Goal: Check status

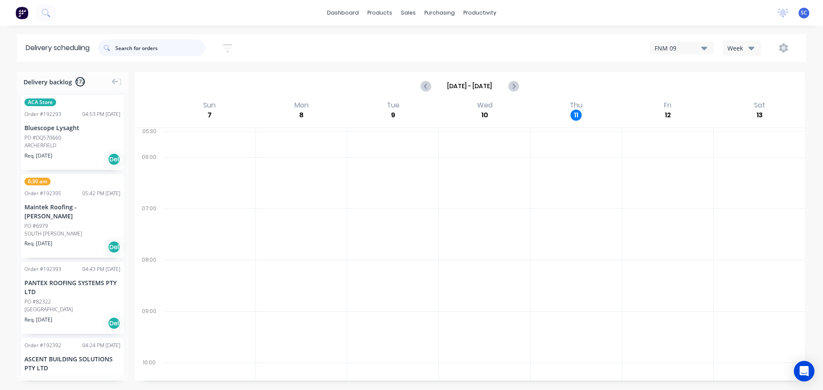
drag, startPoint x: 118, startPoint y: 48, endPoint x: 123, endPoint y: 47, distance: 4.7
click at [119, 48] on input "text" at bounding box center [160, 47] width 90 height 17
type input "192101"
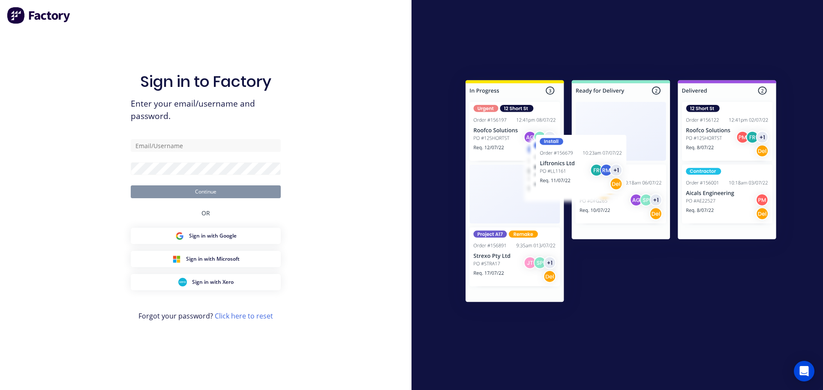
click at [141, 138] on div "Sign in to Factory Enter your email/username and password. Continue OR Sign in …" at bounding box center [206, 204] width 150 height 360
click at [147, 146] on input "text" at bounding box center [206, 145] width 150 height 13
type input "[PERSON_NAME][EMAIL_ADDRESS][DOMAIN_NAME]"
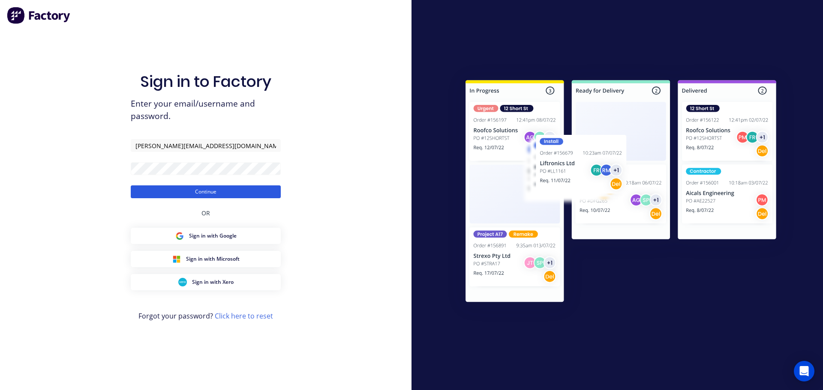
click at [156, 194] on button "Continue" at bounding box center [206, 192] width 150 height 13
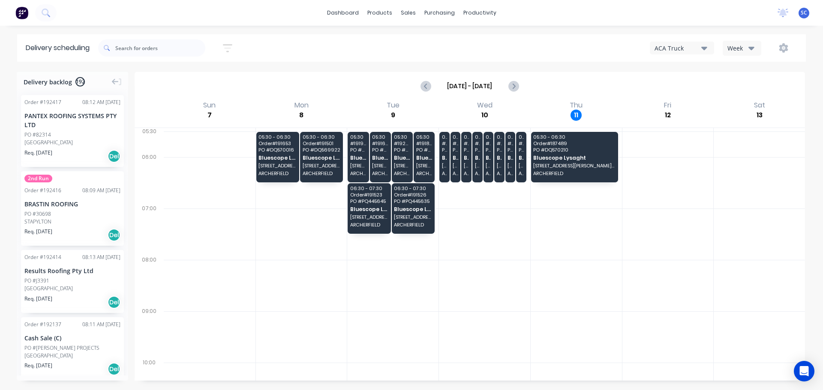
click at [707, 45] on button "ACA Truck" at bounding box center [682, 48] width 64 height 13
click at [676, 80] on div "FNM 09" at bounding box center [692, 78] width 85 height 17
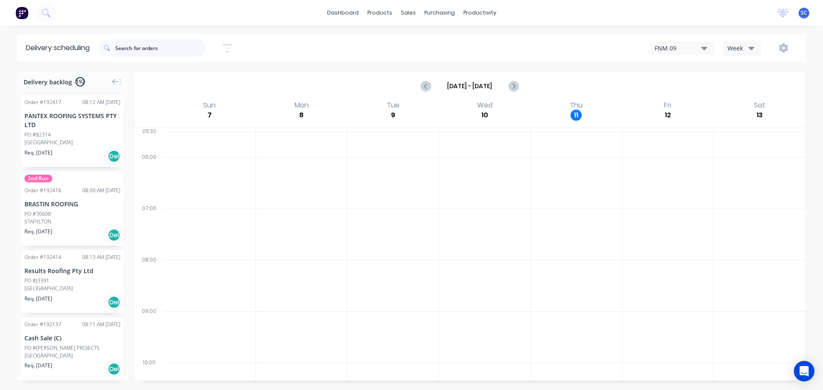
click at [149, 49] on input "text" at bounding box center [160, 47] width 90 height 17
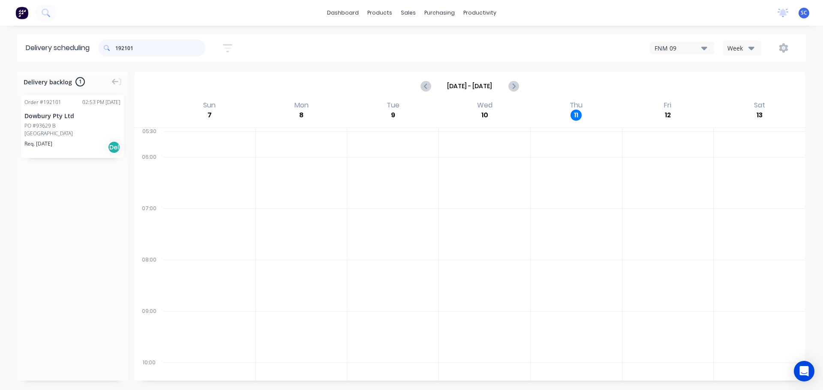
type input "192101"
click at [94, 167] on div "Mark as Delivered" at bounding box center [109, 170] width 86 height 18
